Goal: Information Seeking & Learning: Learn about a topic

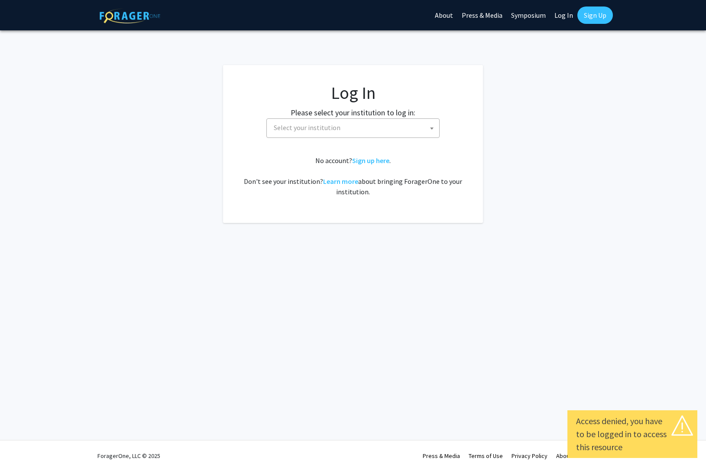
click at [364, 129] on span "Select your institution" at bounding box center [354, 128] width 169 height 18
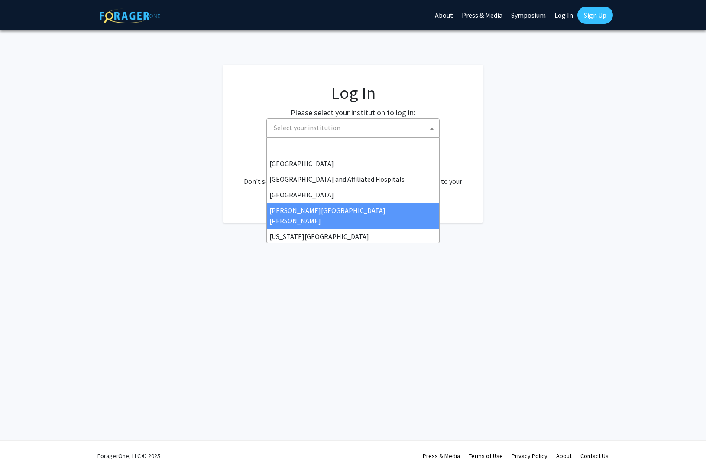
scroll to position [120, 0]
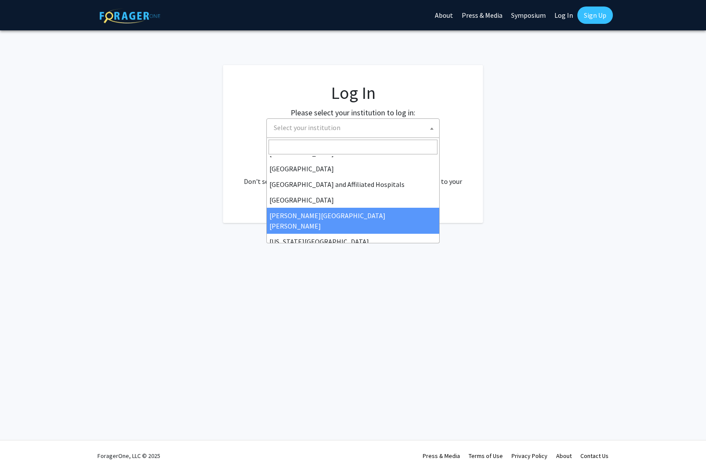
select select "1"
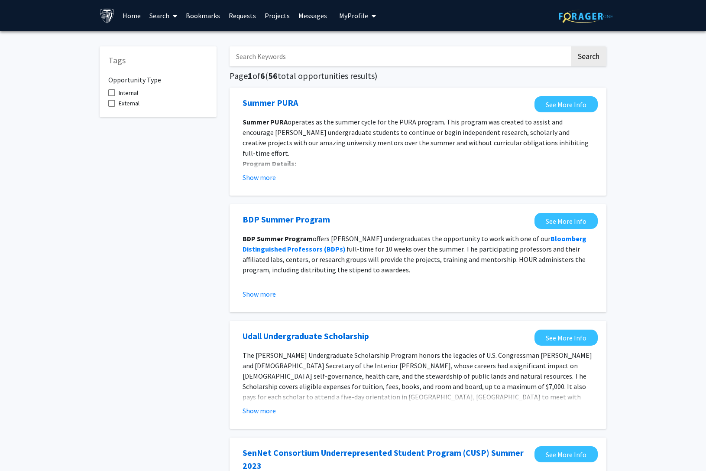
click at [382, 57] on input "Search Keywords" at bounding box center [400, 56] width 340 height 20
click at [588, 58] on button "Search" at bounding box center [589, 56] width 36 height 20
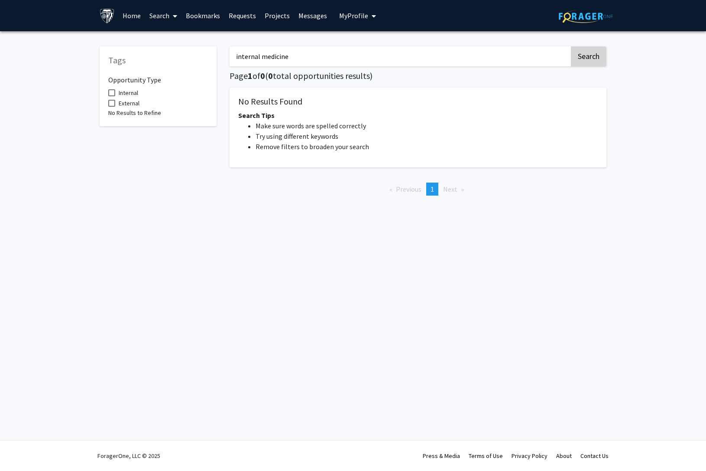
click at [595, 58] on button "Search" at bounding box center [589, 56] width 36 height 20
drag, startPoint x: 317, startPoint y: 59, endPoint x: 238, endPoint y: 60, distance: 78.4
click at [238, 60] on input "internal medicine" at bounding box center [400, 56] width 340 height 20
type input "medicine"
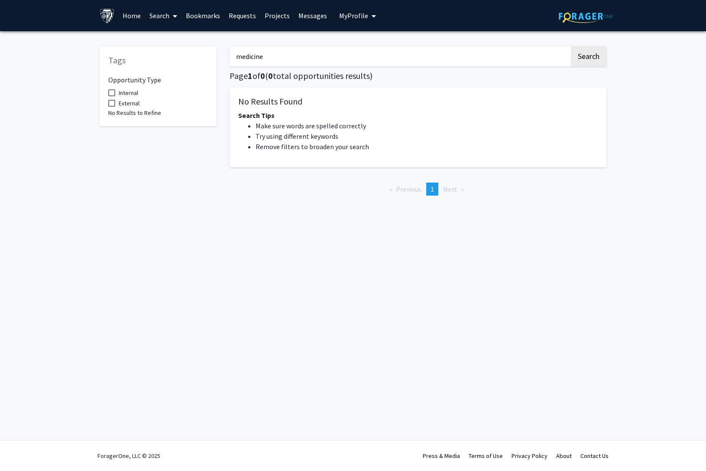
click at [588, 58] on button "Search" at bounding box center [589, 56] width 36 height 20
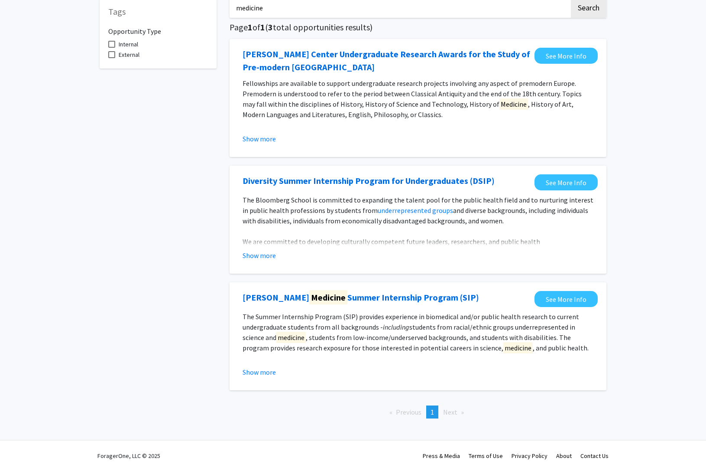
scroll to position [50, 0]
click at [540, 301] on link "See More Info" at bounding box center [566, 299] width 63 height 16
click at [114, 56] on span at bounding box center [111, 54] width 7 height 7
click at [112, 58] on input "External" at bounding box center [111, 58] width 0 height 0
checkbox input "true"
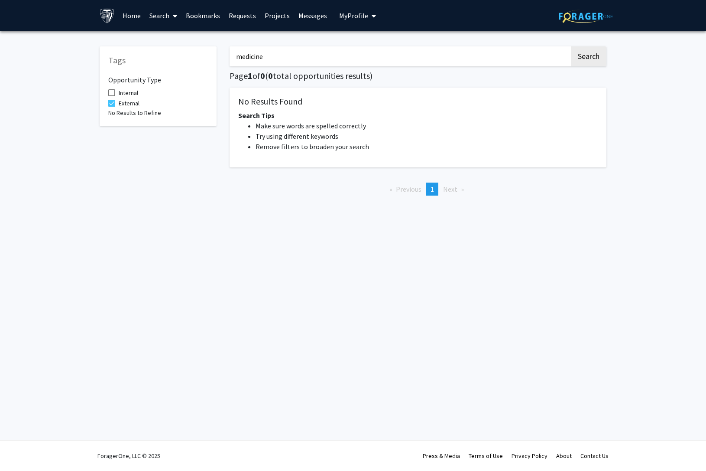
drag, startPoint x: 469, startPoint y: 54, endPoint x: 235, endPoint y: 58, distance: 234.5
click at [235, 58] on input "medicine" at bounding box center [400, 56] width 340 height 20
click at [608, 58] on div "Search Page 1 of 0 ( 0 total opportunities results) No Results Found Search Tip…" at bounding box center [418, 120] width 390 height 165
click at [601, 59] on button "Search" at bounding box center [589, 56] width 36 height 20
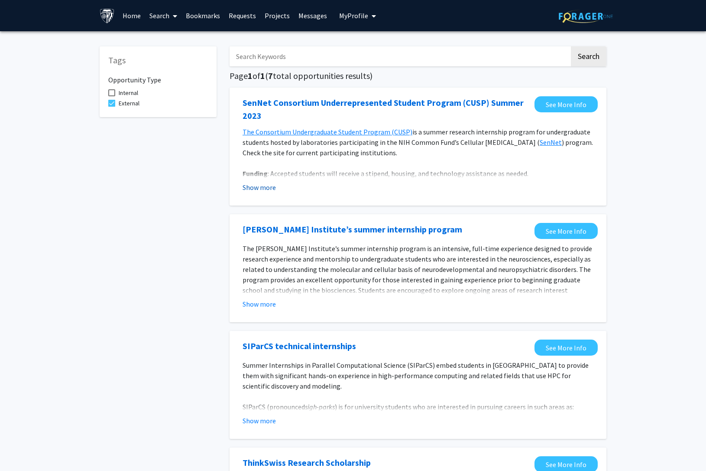
click at [260, 185] on button "Show more" at bounding box center [259, 187] width 33 height 10
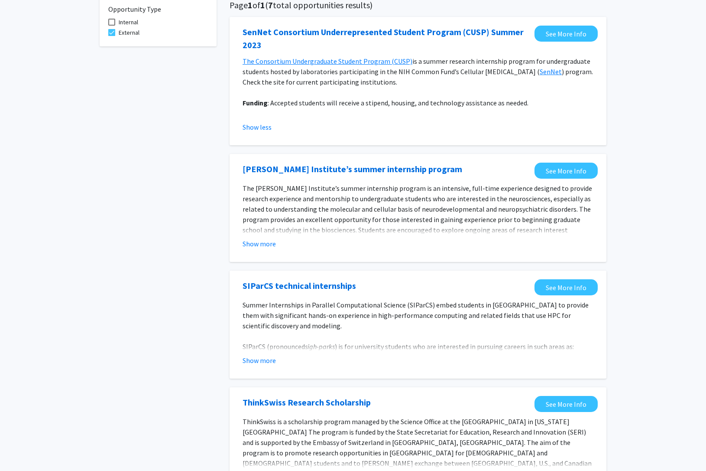
scroll to position [71, 0]
click at [268, 244] on button "Show more" at bounding box center [259, 243] width 33 height 10
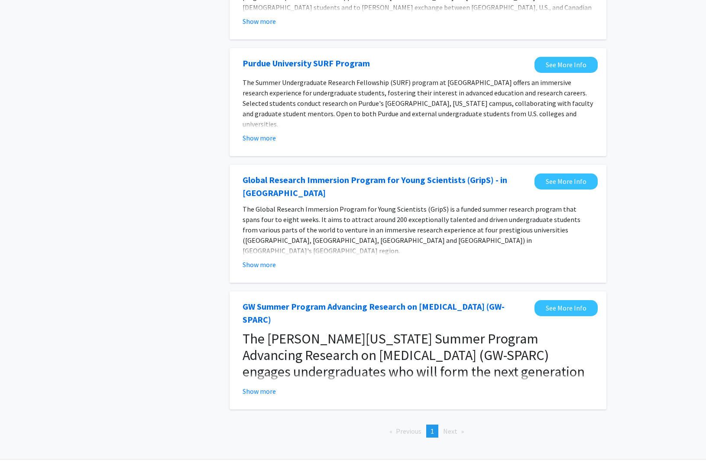
scroll to position [693, 0]
